Goal: Task Accomplishment & Management: Manage account settings

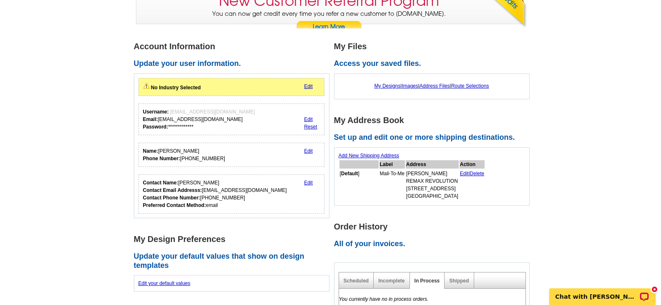
scroll to position [106, 0]
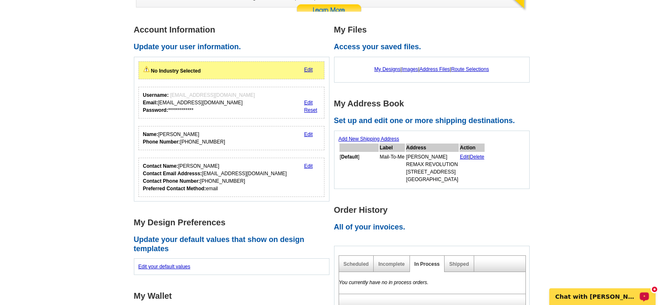
click at [602, 298] on p "Chat with Nate" at bounding box center [597, 296] width 83 height 7
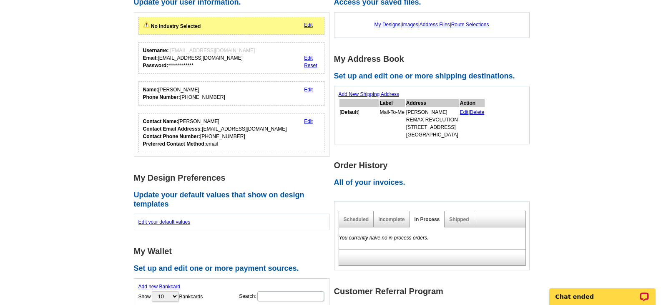
scroll to position [149, 0]
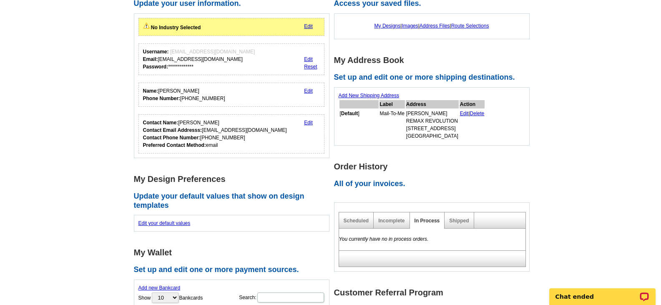
click at [469, 113] on link "Edit" at bounding box center [464, 114] width 9 height 6
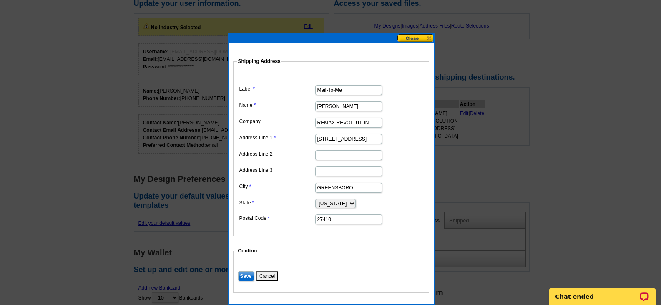
click at [376, 140] on input "3300 BATTLEGROUND AVENUE STE 320" at bounding box center [348, 139] width 67 height 10
type input "0"
type input "[STREET_ADDRESS][PERSON_NAME]"
type input "27407"
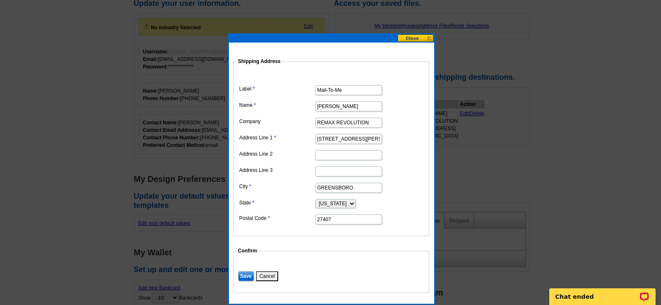
click at [247, 277] on input "Save" at bounding box center [246, 276] width 16 height 10
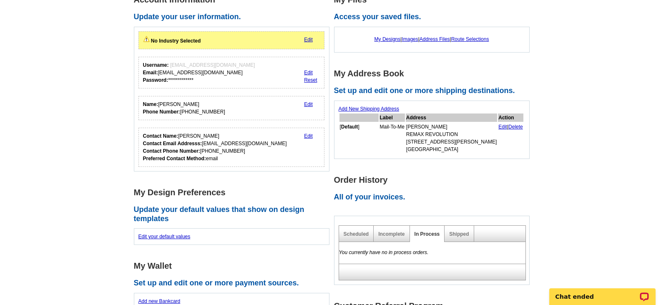
scroll to position [134, 0]
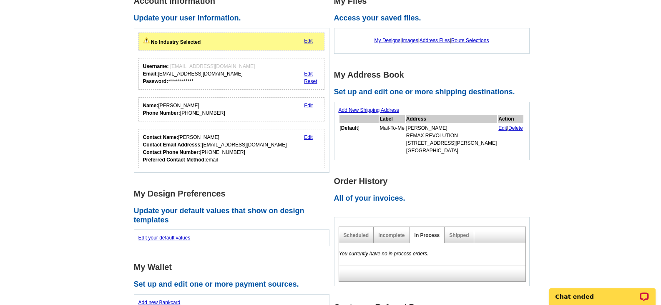
click at [306, 42] on link "Edit" at bounding box center [308, 41] width 9 height 6
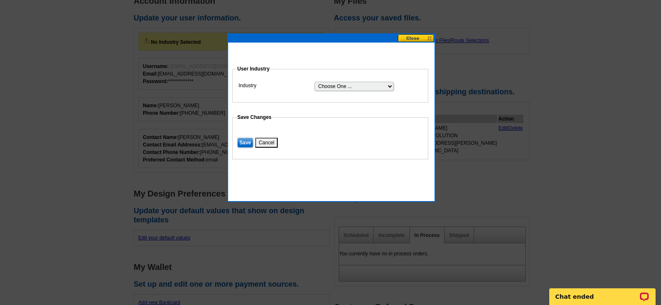
click at [390, 86] on select "Choose One ... Residential Real Estate Accounting Agriculture Architecture Arts…" at bounding box center [353, 86] width 79 height 9
select select "2"
click at [314, 82] on select "Choose One ... Residential Real Estate Accounting Agriculture Architecture Arts…" at bounding box center [353, 86] width 79 height 9
click at [244, 143] on input "Save" at bounding box center [245, 143] width 16 height 10
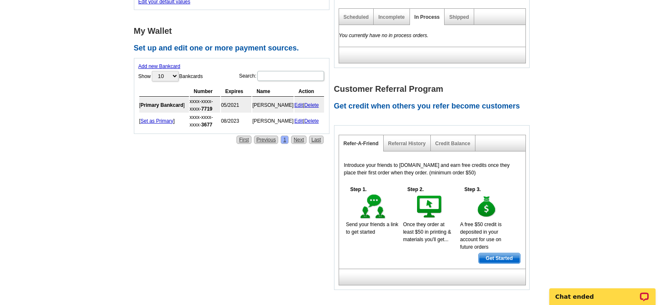
scroll to position [344, 0]
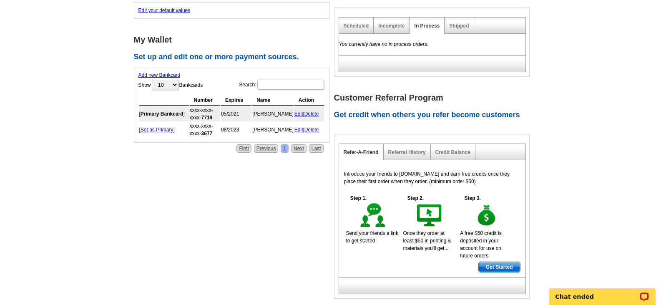
click at [313, 116] on link "Delete" at bounding box center [311, 114] width 15 height 6
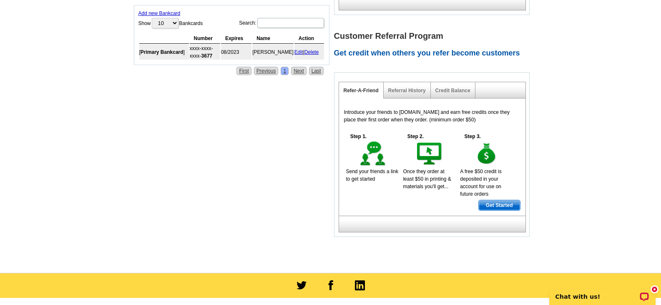
click at [313, 50] on link "Delete" at bounding box center [311, 52] width 15 height 6
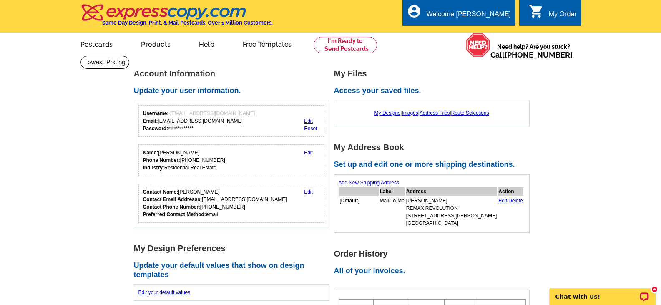
click at [564, 16] on div "My Order" at bounding box center [563, 16] width 28 height 12
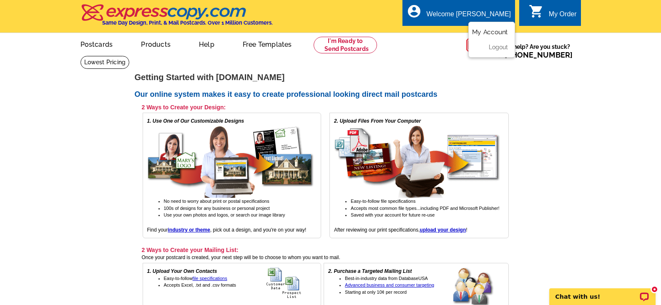
click at [483, 36] on link "My Account" at bounding box center [490, 32] width 36 height 8
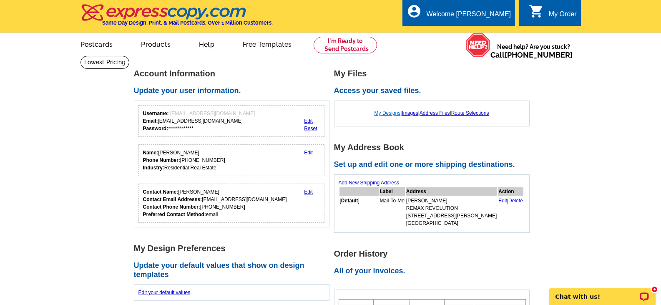
click at [387, 113] on link "My Designs" at bounding box center [388, 113] width 26 height 6
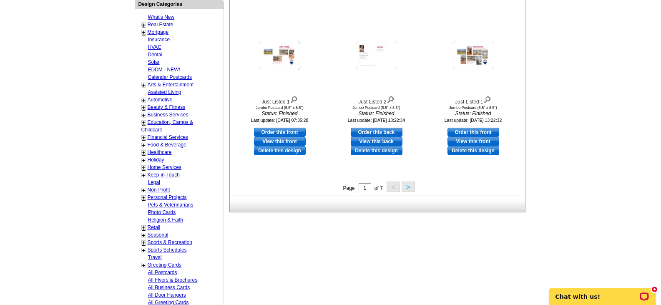
scroll to position [312, 0]
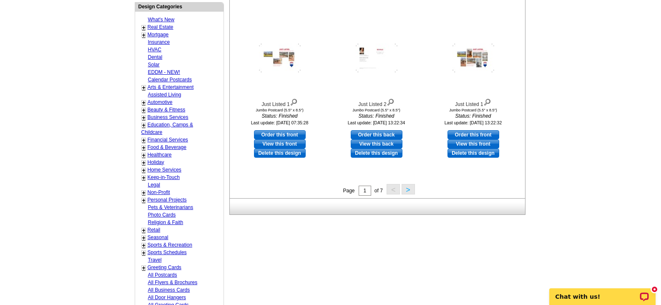
click at [409, 192] on button ">" at bounding box center [408, 189] width 13 height 10
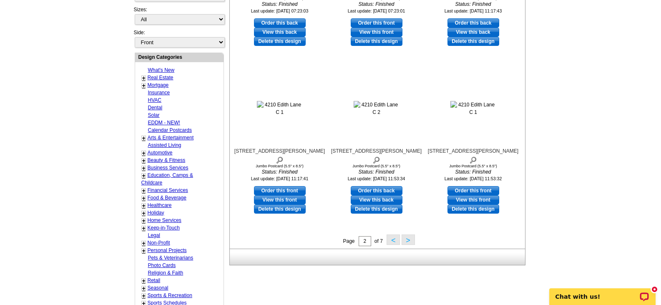
scroll to position [0, 0]
